Goal: Task Accomplishment & Management: Use online tool/utility

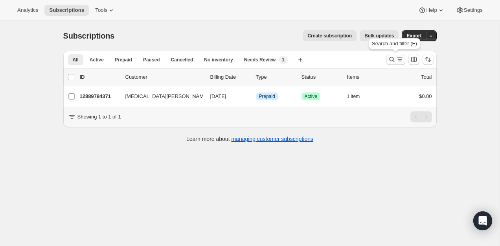
click at [387, 60] on button "Search and filter results" at bounding box center [395, 59] width 19 height 11
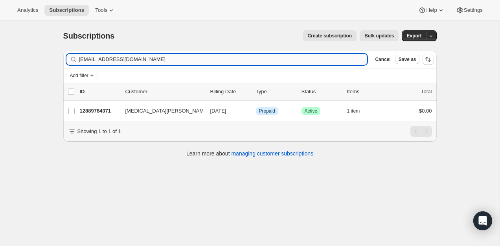
click at [229, 58] on input "[EMAIL_ADDRESS][DOMAIN_NAME]" at bounding box center [223, 59] width 289 height 11
type input "t"
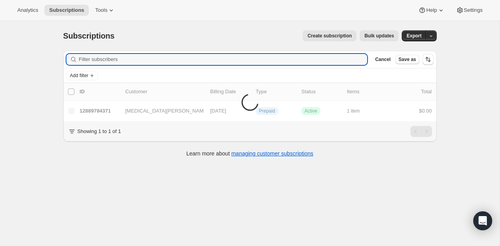
click at [207, 30] on div "Create subscription Bulk updates" at bounding box center [261, 35] width 275 height 11
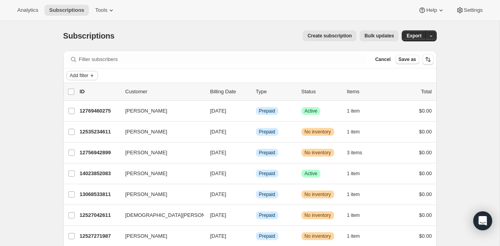
click at [88, 74] on span "Add filter" at bounding box center [79, 75] width 18 height 6
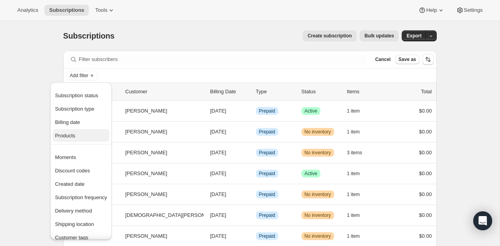
click at [68, 134] on span "Products" at bounding box center [65, 136] width 20 height 6
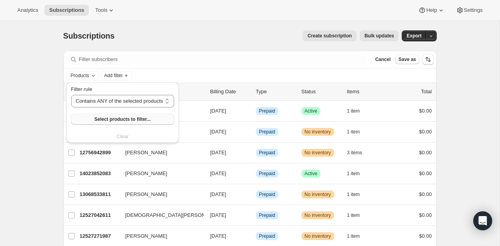
click at [119, 117] on span "Select products to filter..." at bounding box center [122, 119] width 56 height 6
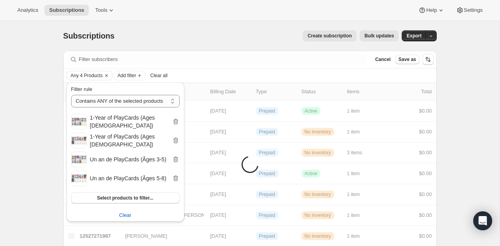
click at [216, 24] on div "Subscriptions. This page is ready Subscriptions Create subscription Bulk update…" at bounding box center [250, 36] width 374 height 30
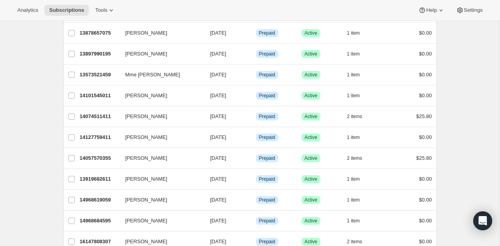
scroll to position [940, 0]
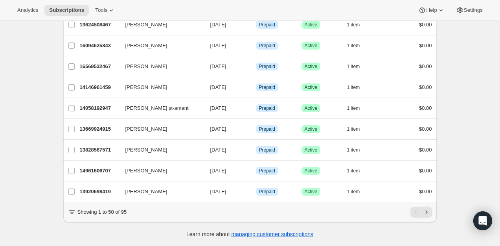
click at [122, 213] on p "Showing 1 to 50 of 95" at bounding box center [102, 212] width 50 height 8
copy p "95"
click at [127, 212] on p "Showing 1 to 50 of 95" at bounding box center [102, 212] width 50 height 8
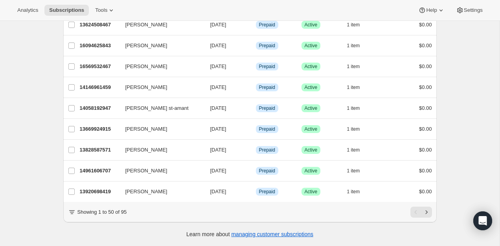
click at [118, 210] on p "Showing 1 to 50 of 95" at bounding box center [102, 212] width 50 height 8
click at [125, 210] on p "Showing 1 to 50 of 95" at bounding box center [102, 212] width 50 height 8
copy p "95"
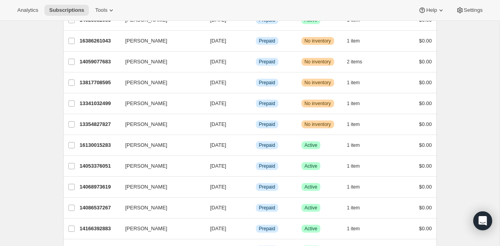
scroll to position [0, 0]
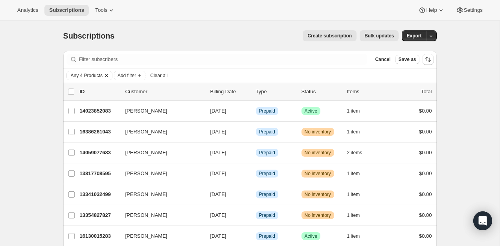
click at [98, 76] on span "Any 4 Products" at bounding box center [87, 75] width 32 height 6
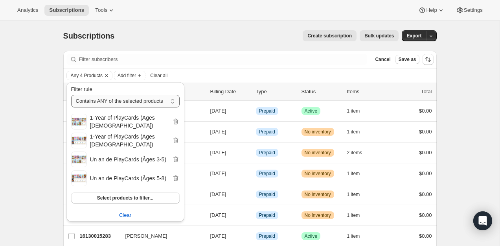
click at [137, 106] on select "Contains ANY of the selected products Contains ALL of the selected products Con…" at bounding box center [125, 101] width 109 height 13
drag, startPoint x: 121, startPoint y: 213, endPoint x: 133, endPoint y: 194, distance: 22.3
click at [121, 213] on span "Clear" at bounding box center [125, 215] width 12 height 8
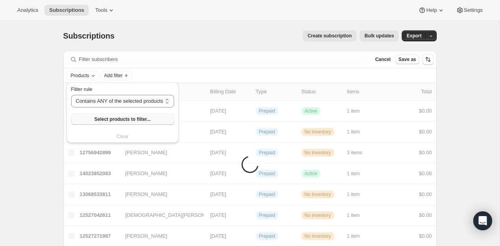
click at [117, 116] on span "Select products to filter..." at bounding box center [122, 119] width 56 height 6
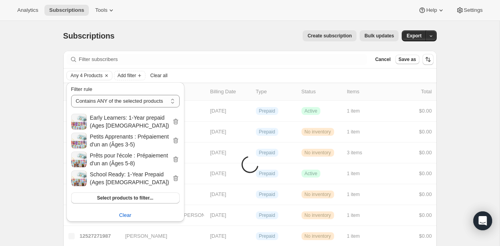
click at [256, 16] on div "Analytics Subscriptions Tools Help Settings" at bounding box center [250, 10] width 500 height 21
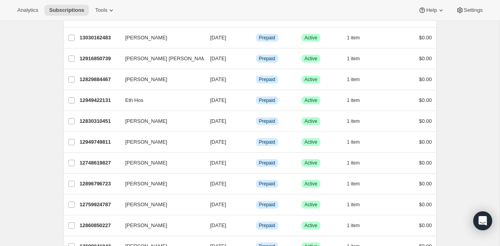
scroll to position [940, 0]
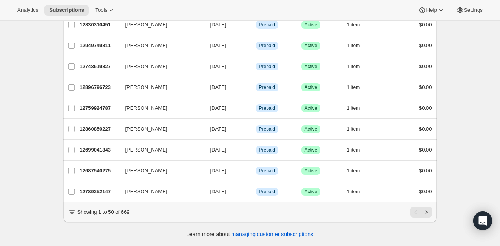
click at [130, 213] on p "Showing 1 to 50 of 669" at bounding box center [103, 212] width 52 height 8
copy p "669"
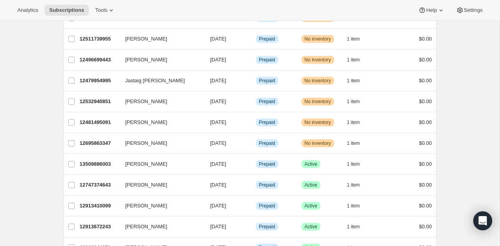
scroll to position [0, 0]
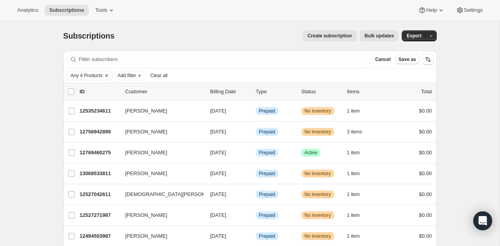
click at [98, 71] on div "Any 4 Products" at bounding box center [89, 75] width 46 height 9
click at [96, 75] on span "Any 4 Products" at bounding box center [87, 75] width 32 height 6
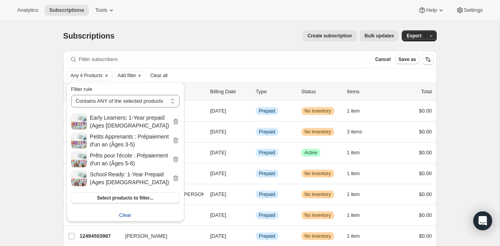
click at [125, 212] on span "Clear" at bounding box center [125, 215] width 12 height 8
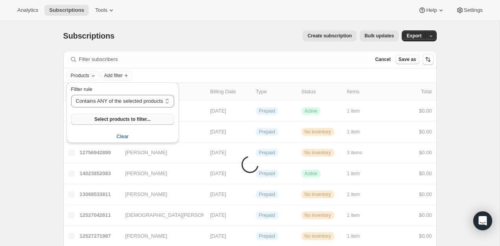
click at [111, 122] on button "Select products to filter..." at bounding box center [122, 119] width 103 height 11
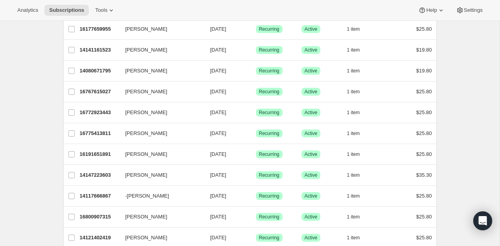
scroll to position [940, 0]
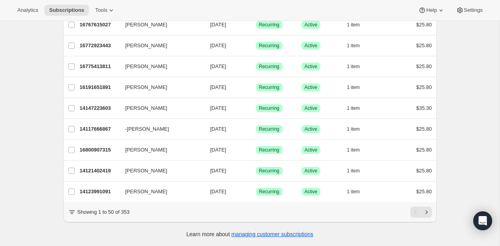
click at [128, 211] on p "Showing 1 to 50 of 353" at bounding box center [103, 212] width 52 height 8
copy p "353"
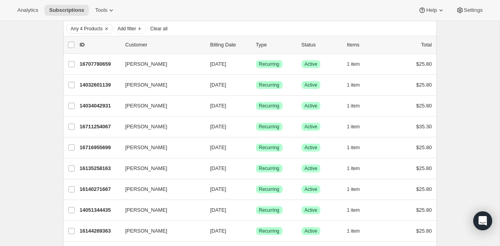
scroll to position [0, 0]
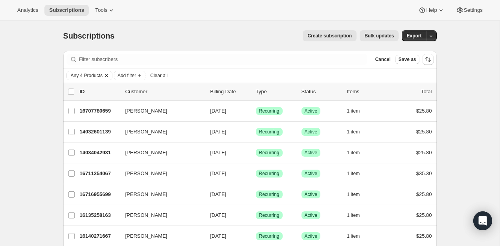
click at [88, 76] on span "Any 4 Products" at bounding box center [87, 75] width 32 height 6
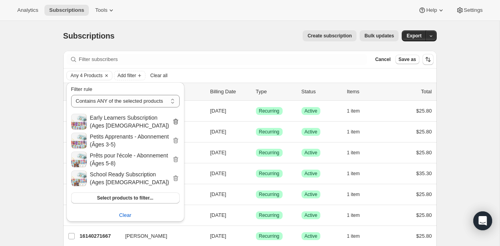
click at [176, 120] on icon "button" at bounding box center [175, 122] width 5 height 6
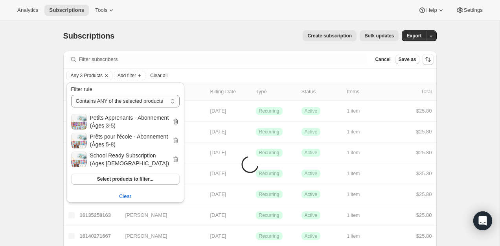
click at [177, 119] on icon "button" at bounding box center [176, 122] width 8 height 8
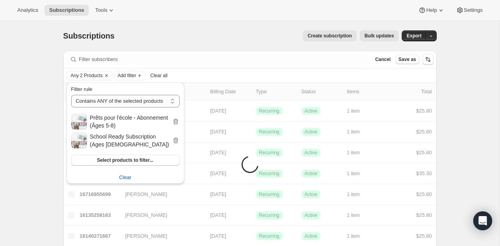
click at [177, 119] on icon "button" at bounding box center [176, 122] width 8 height 8
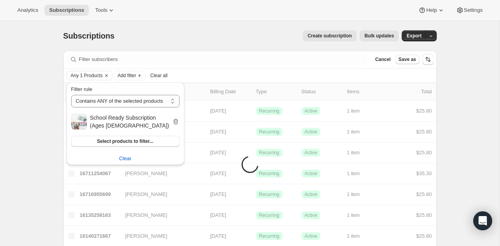
click at [177, 119] on icon "button" at bounding box center [176, 122] width 8 height 8
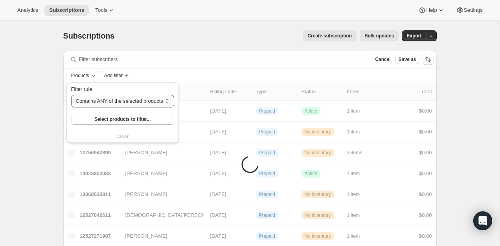
click at [133, 104] on select "Contains ANY of the selected products Contains ALL of the selected products Con…" at bounding box center [122, 101] width 103 height 13
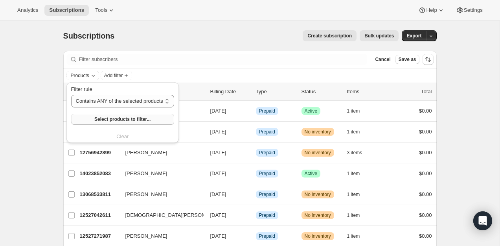
click at [123, 120] on span "Select products to filter..." at bounding box center [122, 119] width 56 height 6
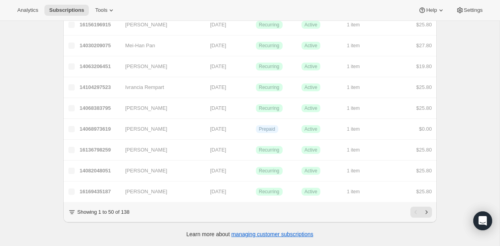
scroll to position [21, 0]
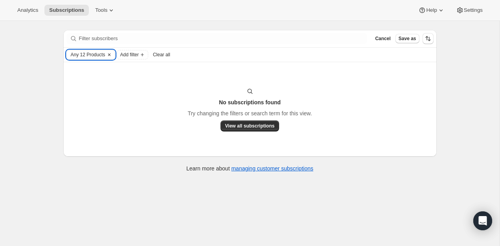
click at [96, 59] on button "Any 12 Products" at bounding box center [86, 54] width 39 height 9
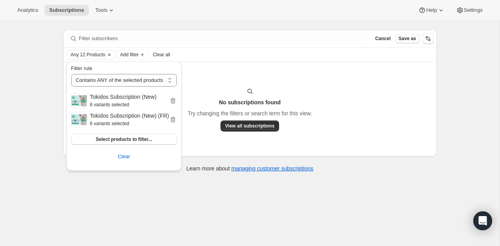
click at [117, 120] on h2 "Tokidos Subscription (New) (FR)" at bounding box center [129, 116] width 79 height 8
click at [142, 115] on h2 "Tokidos Subscription (New) (FR)" at bounding box center [129, 116] width 79 height 8
click at [174, 101] on icon "button" at bounding box center [173, 101] width 1 height 2
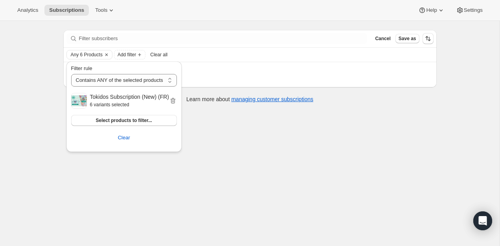
click at [176, 101] on icon "button" at bounding box center [173, 101] width 8 height 8
